Goal: Task Accomplishment & Management: Manage account settings

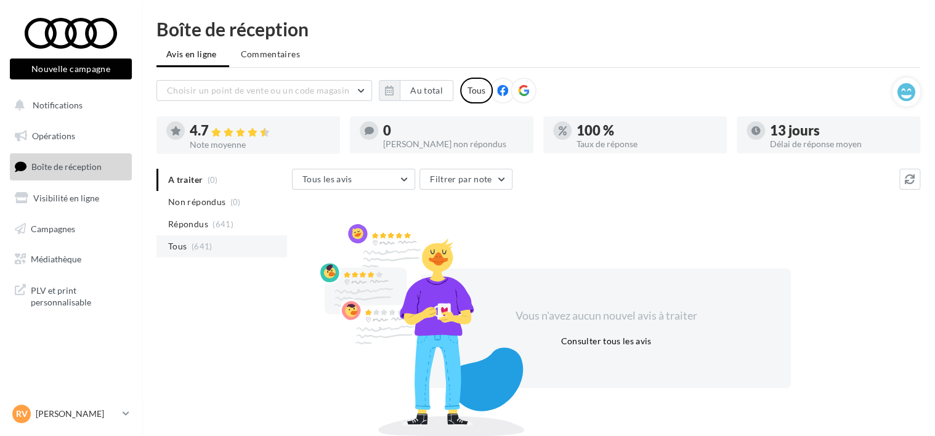
click at [209, 248] on span "(641)" at bounding box center [202, 247] width 21 height 10
click at [192, 251] on span "(641)" at bounding box center [202, 247] width 21 height 10
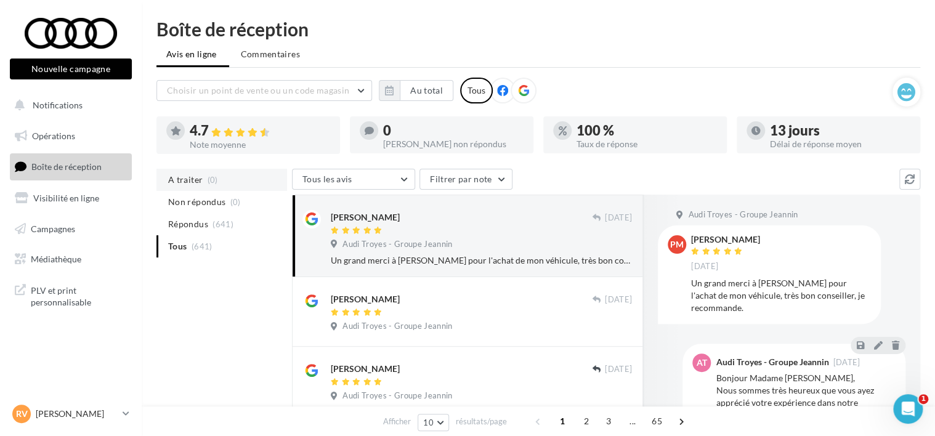
click at [195, 187] on li "A traiter (0)" at bounding box center [222, 180] width 131 height 22
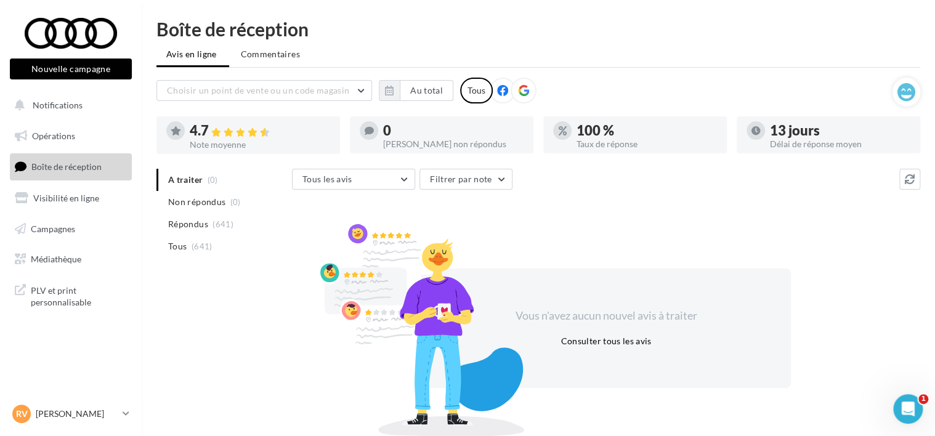
click at [591, 153] on div at bounding box center [635, 149] width 184 height 10
